Goal: Information Seeking & Learning: Learn about a topic

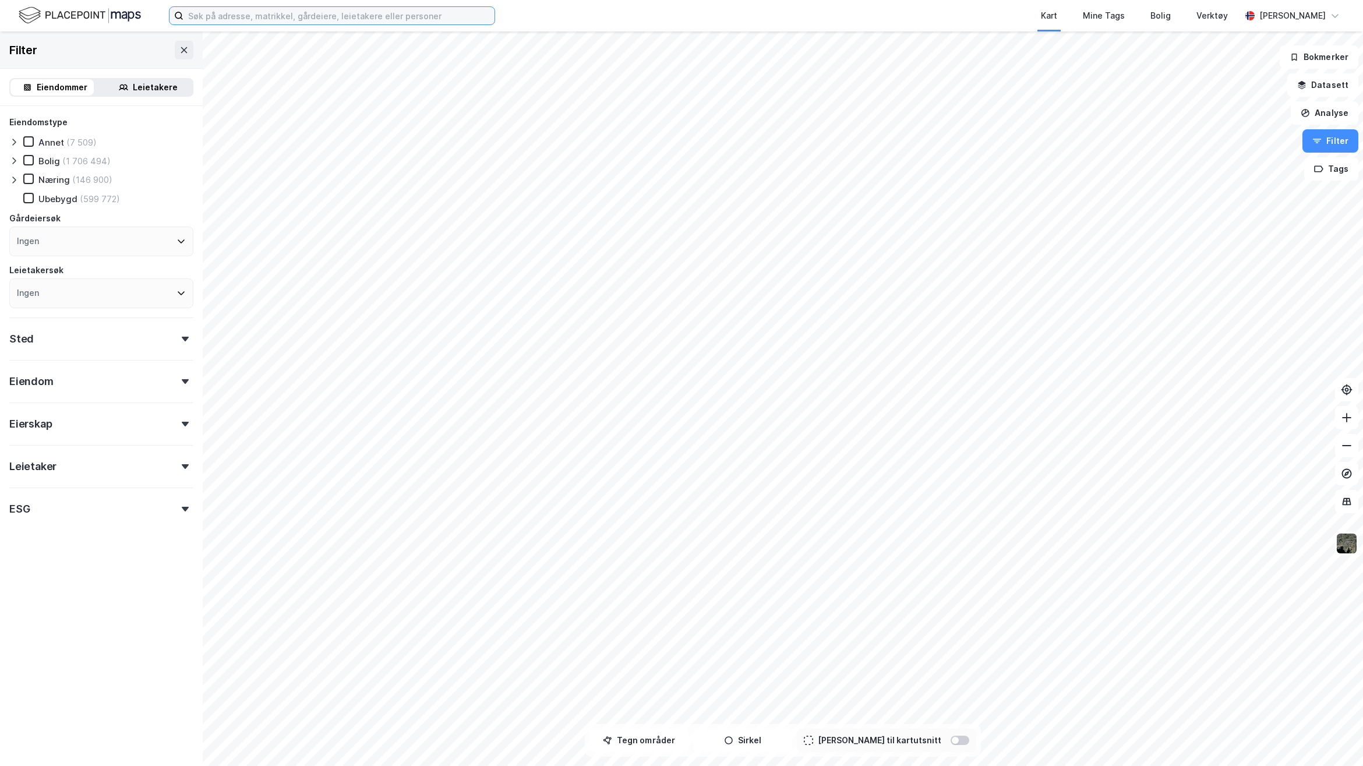
click at [234, 20] on input at bounding box center [338, 15] width 311 height 17
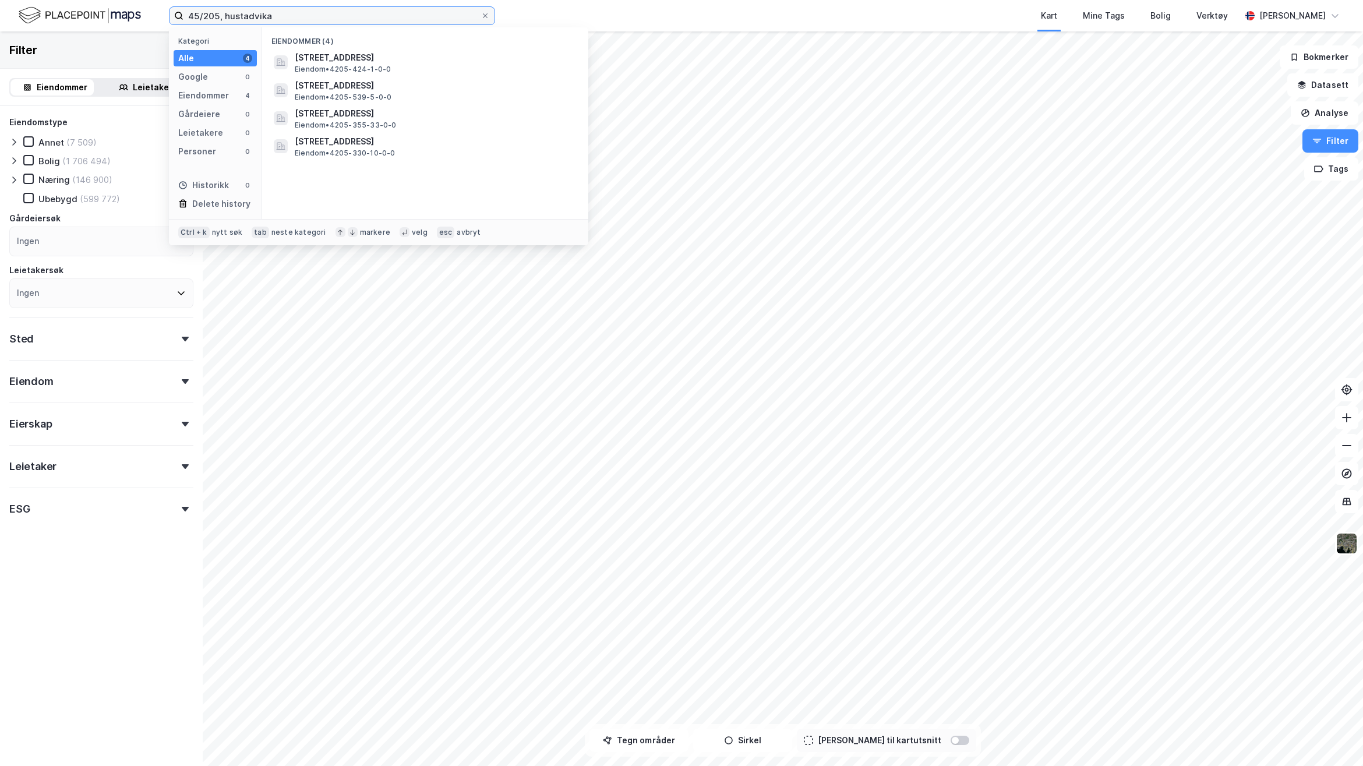
type input "45/205, hustadvika"
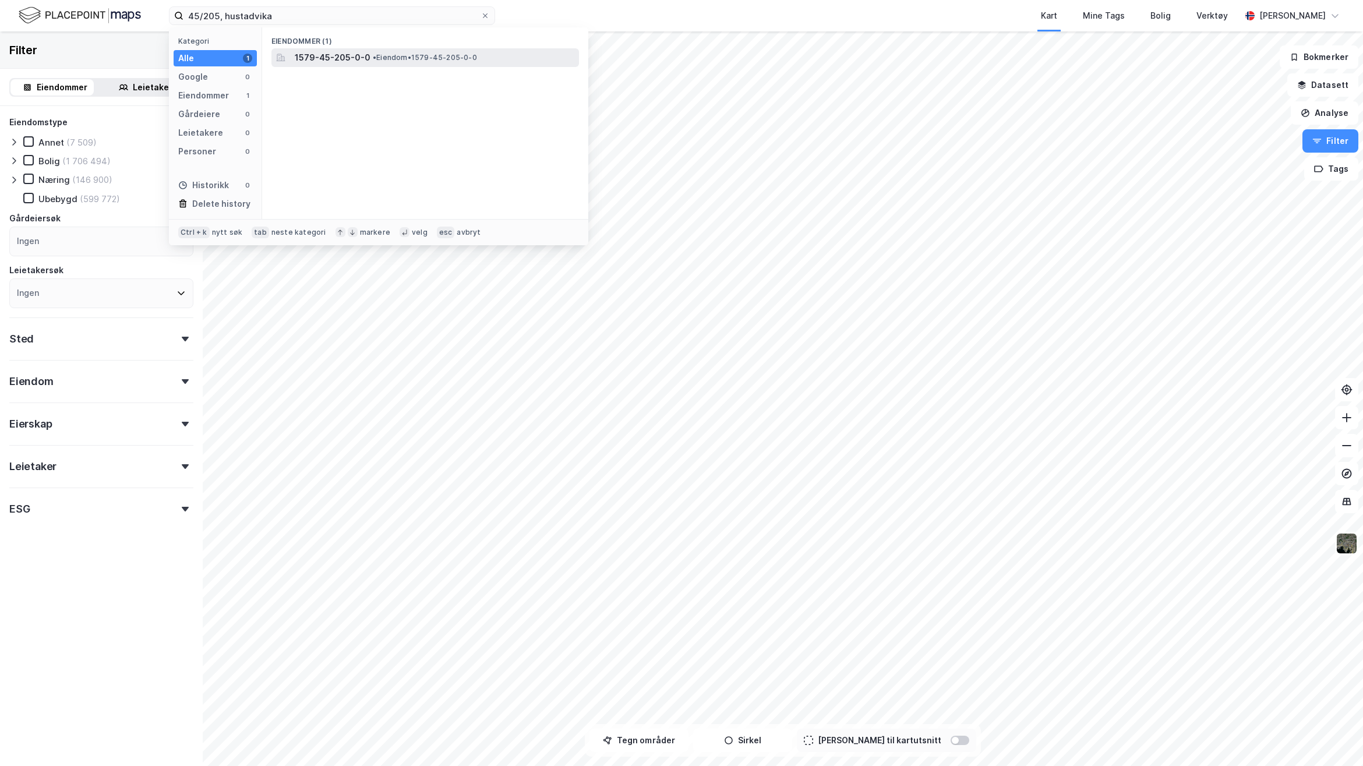
click at [356, 51] on span "1579-45-205-0-0" at bounding box center [333, 58] width 76 height 14
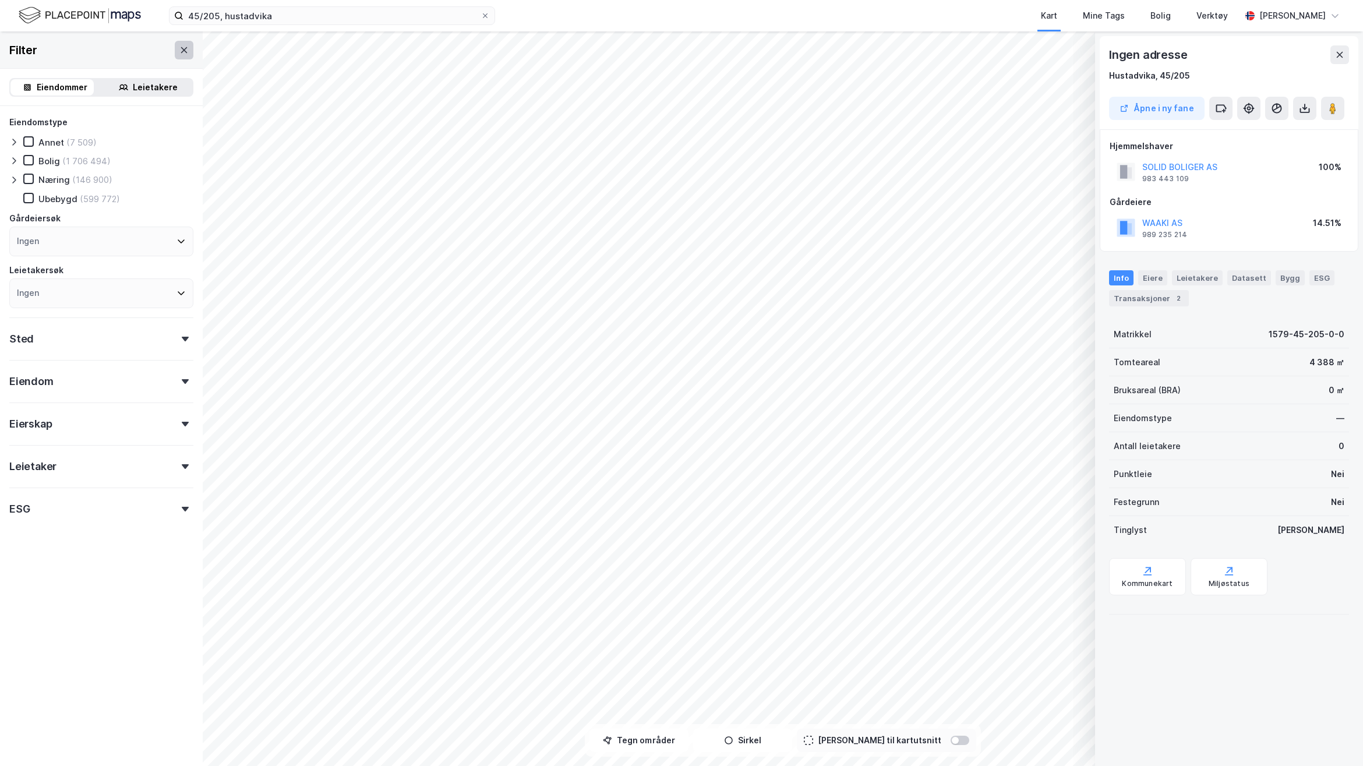
click at [179, 47] on icon at bounding box center [183, 49] width 9 height 9
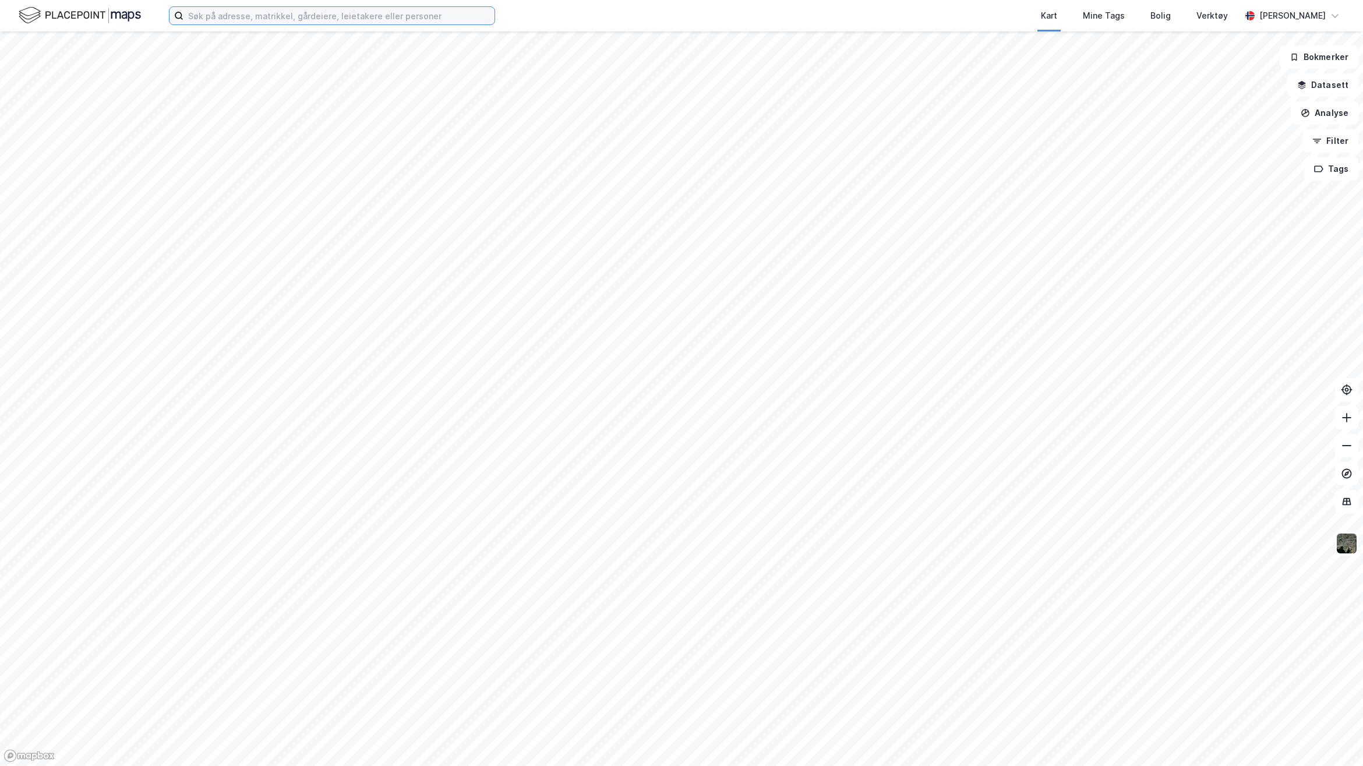
click at [300, 17] on input at bounding box center [338, 15] width 311 height 17
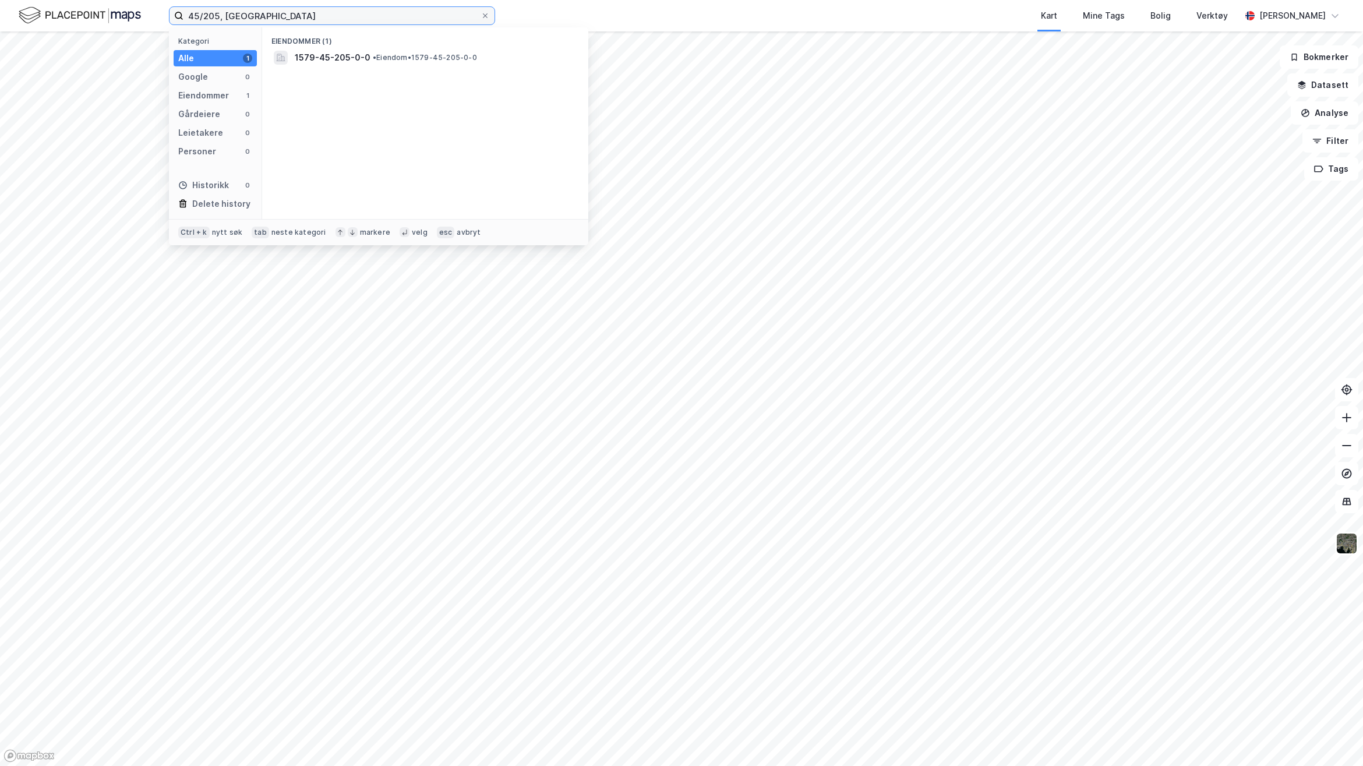
type input "45/205, [GEOGRAPHIC_DATA]"
click at [423, 58] on span "• Eiendom • 1579-45-205-0-0" at bounding box center [425, 57] width 104 height 9
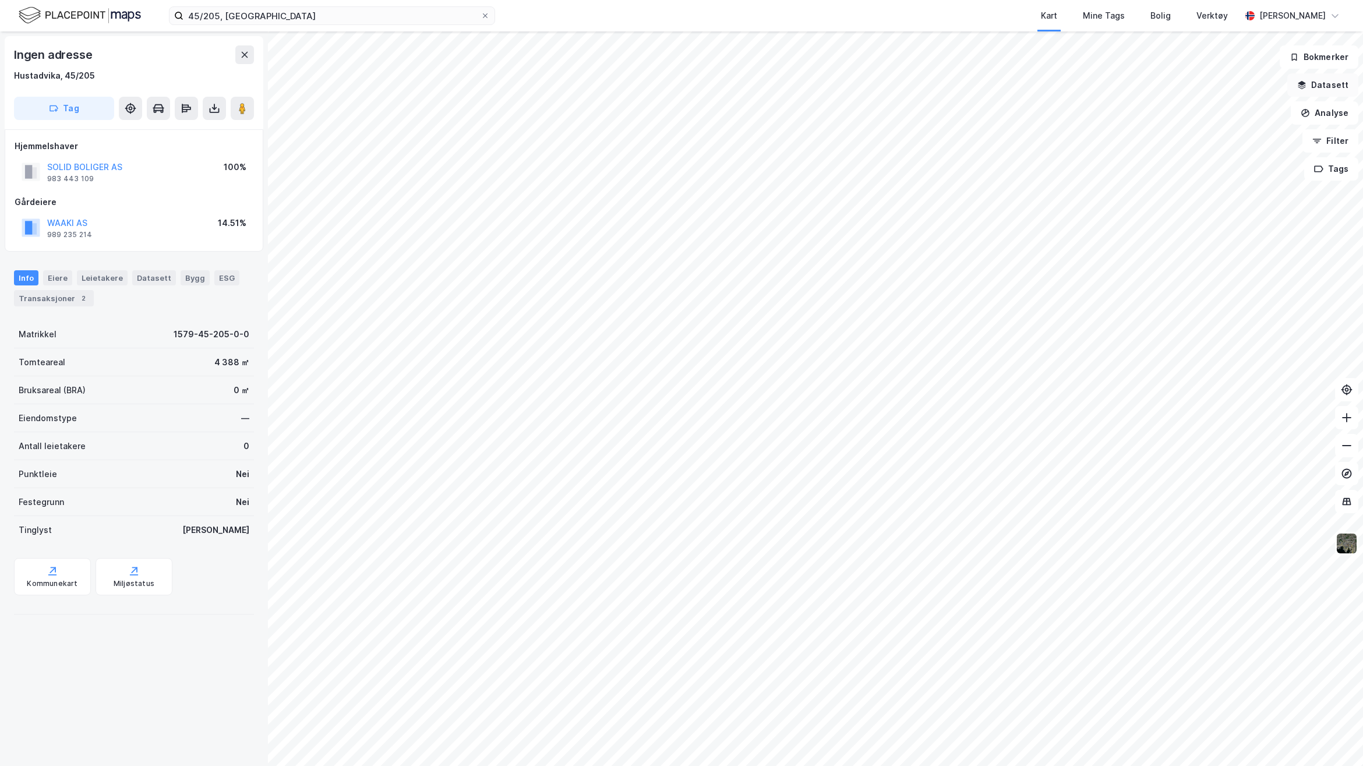
click at [1338, 79] on button "Datasett" at bounding box center [1322, 84] width 71 height 23
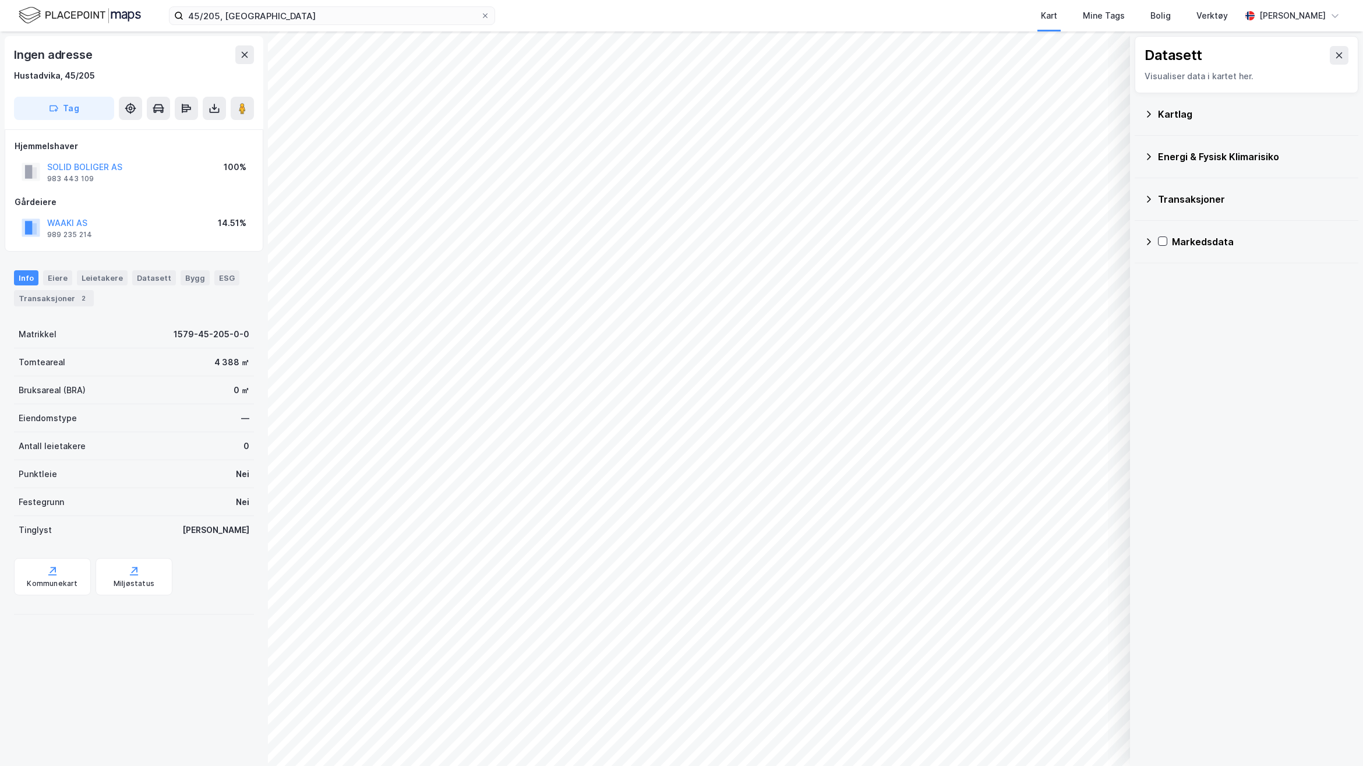
click at [1178, 108] on div "Kartlag" at bounding box center [1253, 114] width 191 height 14
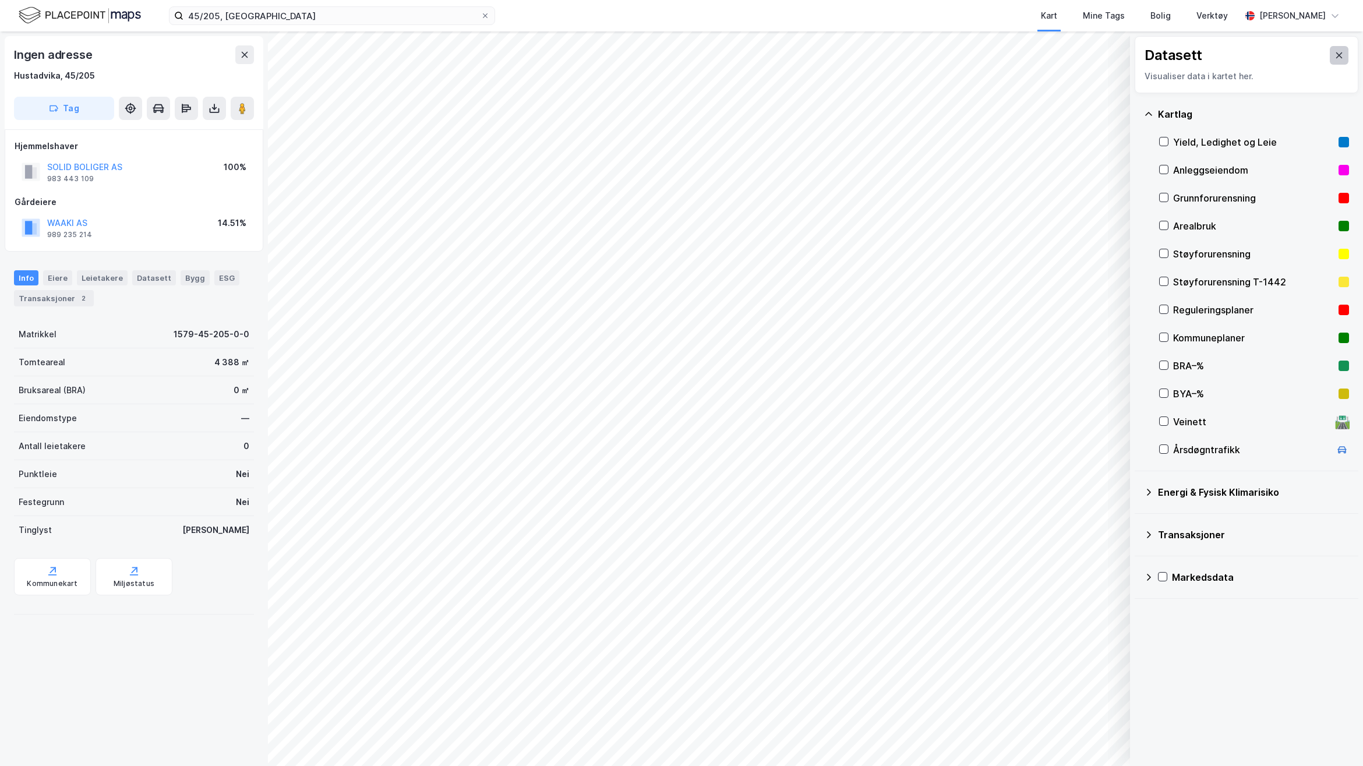
click at [1334, 55] on icon at bounding box center [1338, 55] width 9 height 9
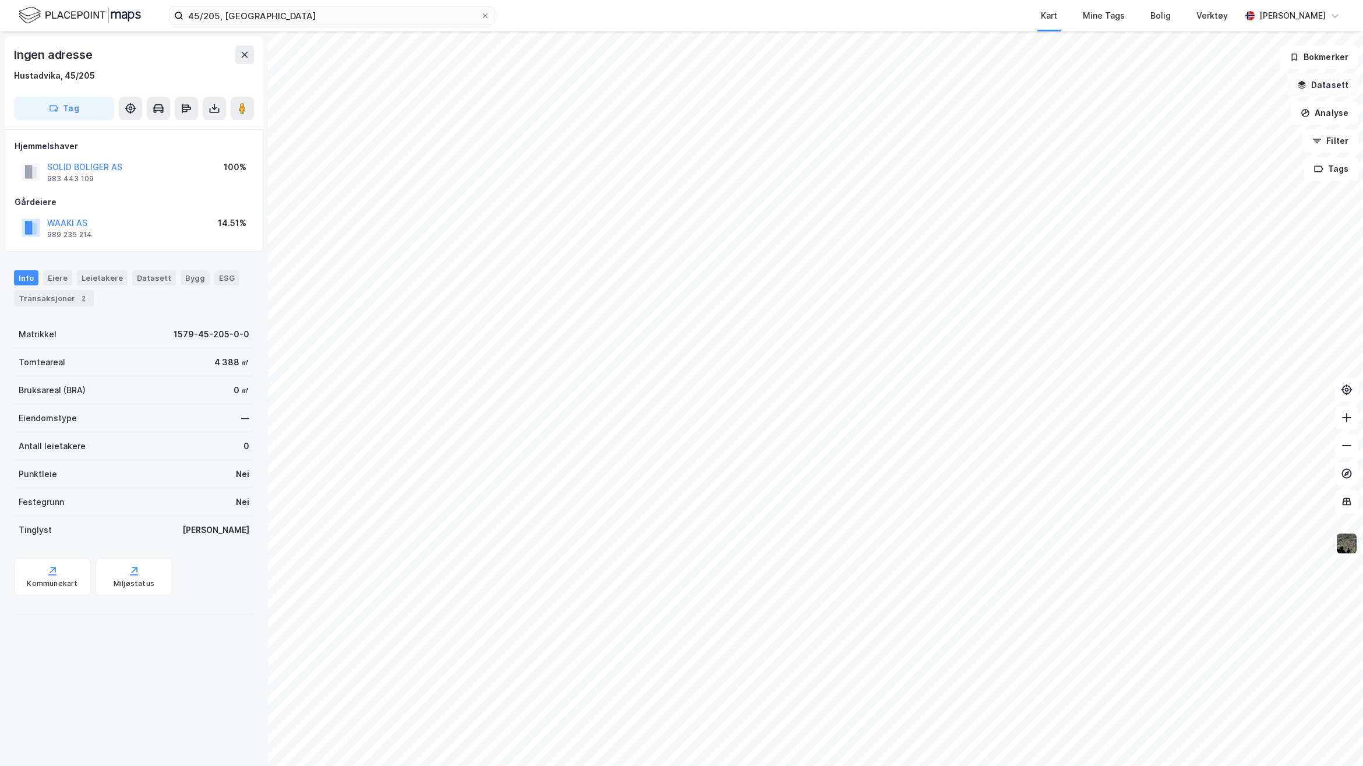
click at [1340, 86] on button "Datasett" at bounding box center [1322, 84] width 71 height 23
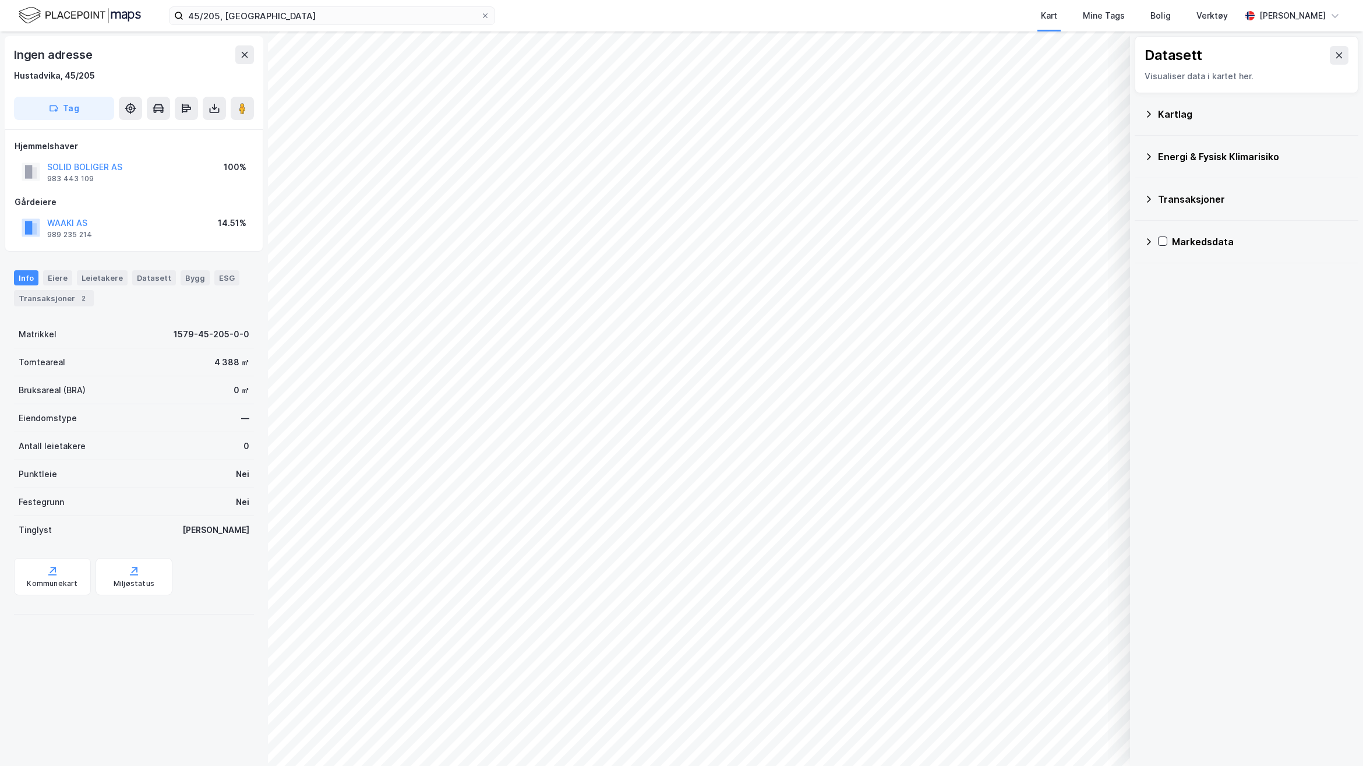
click at [1155, 118] on div "Kartlag" at bounding box center [1246, 114] width 205 height 28
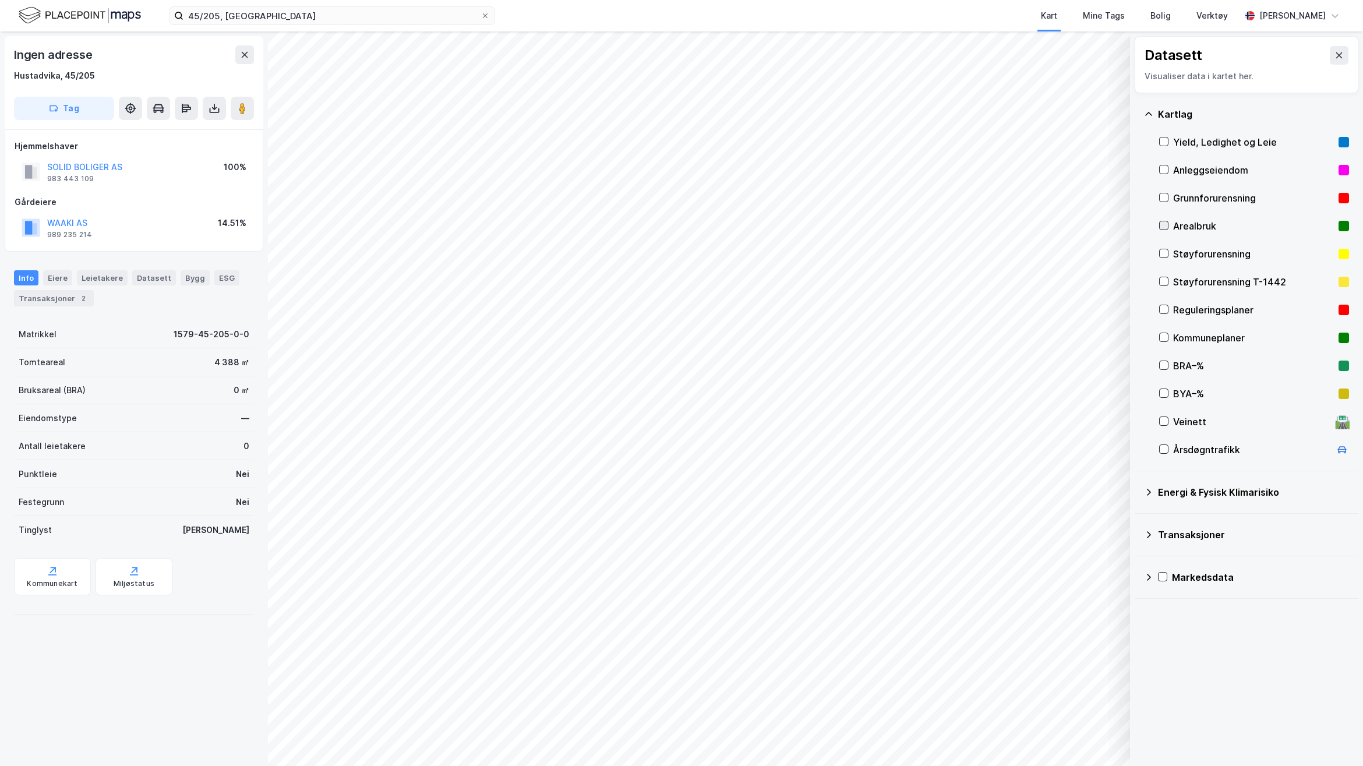
click at [1162, 222] on icon at bounding box center [1163, 225] width 8 height 8
drag, startPoint x: 1168, startPoint y: 306, endPoint x: 1185, endPoint y: 346, distance: 43.8
click at [1166, 306] on icon at bounding box center [1163, 309] width 8 height 8
